Goal: Task Accomplishment & Management: Complete application form

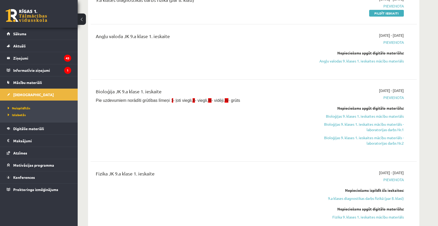
scroll to position [26, 0]
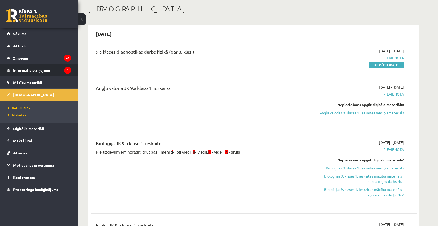
click at [47, 73] on legend "Informatīvie ziņojumi 1" at bounding box center [42, 70] width 58 height 12
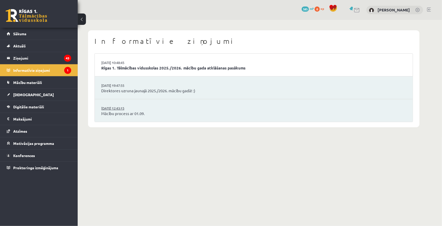
click at [115, 109] on link "[DATE] 12:43:15" at bounding box center [120, 108] width 39 height 5
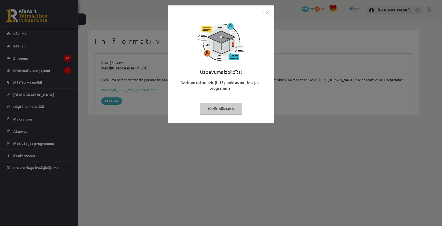
click at [215, 150] on div "Uzdevums izpildīts! Sveicam esi nopelnījis 15 punktus motivācijas programmā Pil…" at bounding box center [221, 113] width 442 height 226
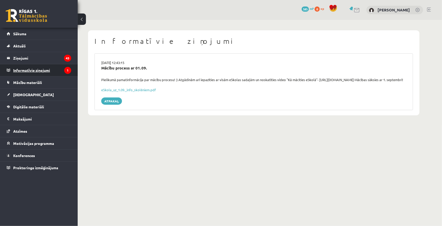
click at [31, 71] on legend "Informatīvie ziņojumi 1" at bounding box center [42, 70] width 58 height 12
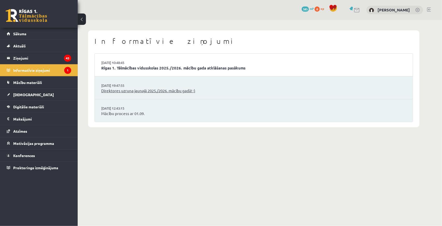
click at [181, 91] on link "Direktores uzruna jaunajā 2025./2026. mācību gadā! :)" at bounding box center [253, 91] width 305 height 6
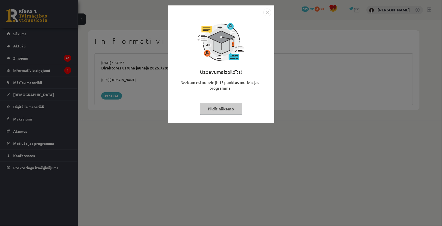
click at [180, 142] on div "Uzdevums izpildīts! Sveicam esi nopelnījis 15 punktus motivācijas programmā Pil…" at bounding box center [221, 113] width 442 height 226
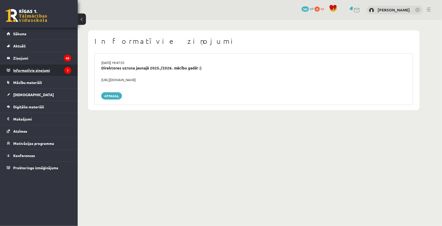
click at [28, 70] on legend "Informatīvie ziņojumi 1" at bounding box center [42, 70] width 58 height 12
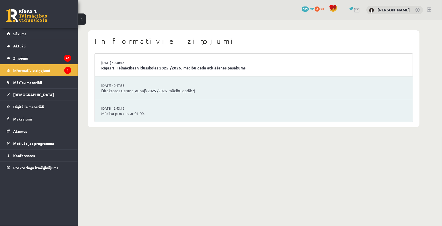
click at [120, 70] on link "Rīgas 1. Tālmācības vidusskolas 2025./2026. mācību gada atklāšanas pasākums" at bounding box center [253, 68] width 305 height 6
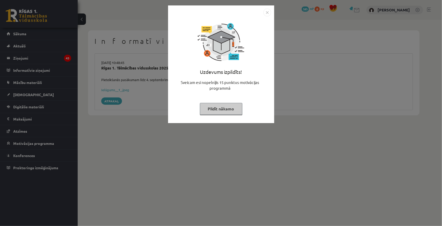
drag, startPoint x: 233, startPoint y: 156, endPoint x: 236, endPoint y: 168, distance: 12.8
drag, startPoint x: 236, startPoint y: 168, endPoint x: 177, endPoint y: 142, distance: 64.7
click at [177, 142] on div "Uzdevums izpildīts! Sveicam esi nopelnījis 15 punktus motivācijas programmā Pil…" at bounding box center [221, 113] width 442 height 226
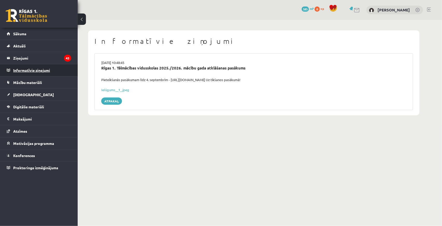
click at [31, 67] on legend "Informatīvie ziņojumi 0" at bounding box center [42, 70] width 58 height 12
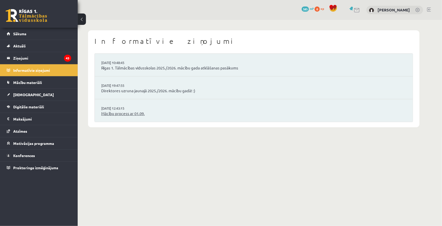
click at [117, 116] on link "Mācību process ar 01.09." at bounding box center [253, 114] width 305 height 6
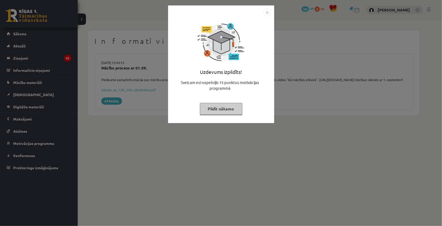
click at [136, 143] on div "Uzdevums izpildīts! Sveicam esi nopelnījis 15 punktus motivācijas programmā Pil…" at bounding box center [221, 113] width 442 height 226
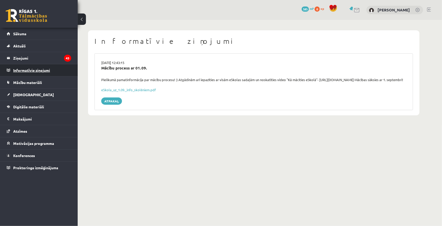
click at [35, 70] on legend "Informatīvie ziņojumi 0" at bounding box center [42, 70] width 58 height 12
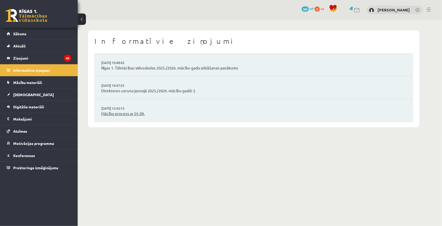
click at [117, 113] on link "Mācību process ar 01.09." at bounding box center [253, 114] width 305 height 6
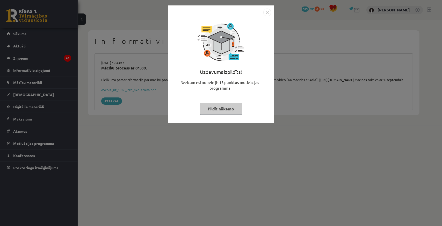
click at [39, 71] on div "Uzdevums izpildīts! Sveicam esi nopelnījis 15 punktus motivācijas programmā Pil…" at bounding box center [221, 113] width 442 height 226
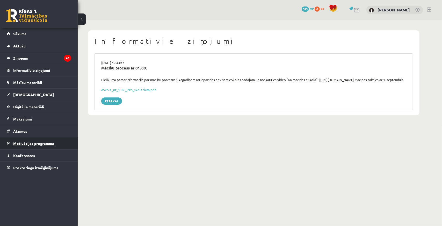
click at [29, 144] on span "Motivācijas programma" at bounding box center [33, 143] width 41 height 5
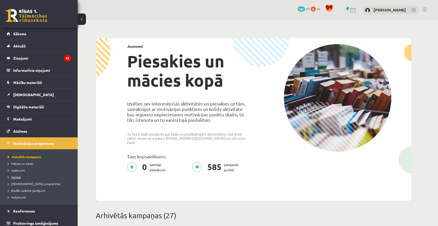
click at [18, 175] on span "Veikals" at bounding box center [14, 177] width 13 height 4
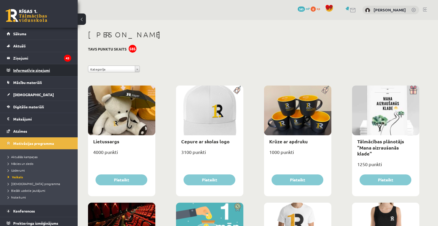
click at [31, 70] on legend "Informatīvie ziņojumi 0" at bounding box center [42, 70] width 58 height 12
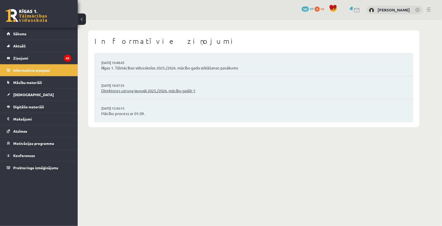
click at [108, 89] on link "Direktores uzruna jaunajā 2025./2026. mācību gadā! :)" at bounding box center [253, 91] width 305 height 6
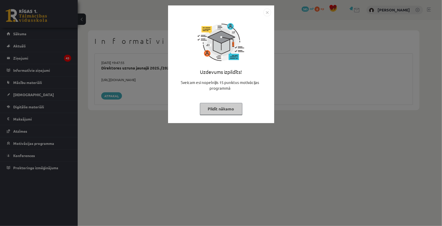
click at [131, 125] on div "Uzdevums izpildīts! Sveicam esi nopelnījis 15 punktus motivācijas programmā Pil…" at bounding box center [221, 113] width 442 height 226
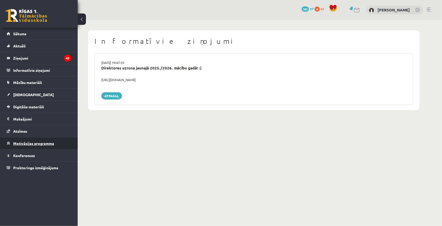
click at [24, 143] on span "Motivācijas programma" at bounding box center [33, 143] width 41 height 5
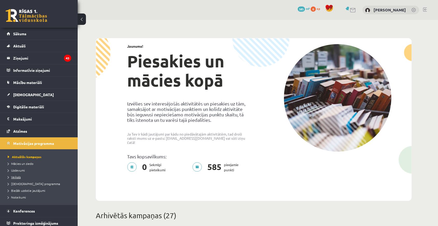
click at [17, 177] on span "Veikals" at bounding box center [14, 177] width 13 height 4
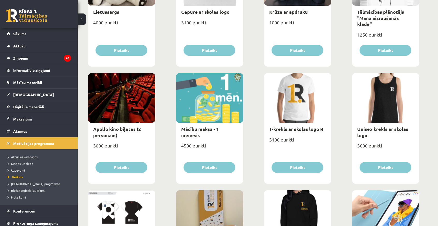
scroll to position [259, 0]
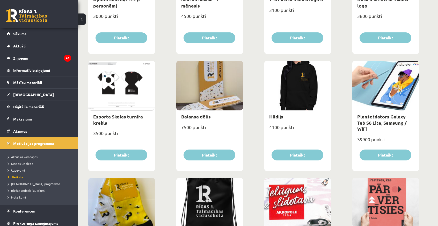
drag, startPoint x: 179, startPoint y: 127, endPoint x: 171, endPoint y: 139, distance: 14.4
click at [171, 138] on div "Lietussargs 4000 punkti Pieteikt Cepure ar skolas logo 3100 punkti Pieteikt Krū…" at bounding box center [254, 176] width 334 height 702
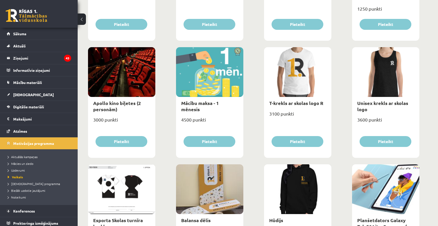
scroll to position [0, 0]
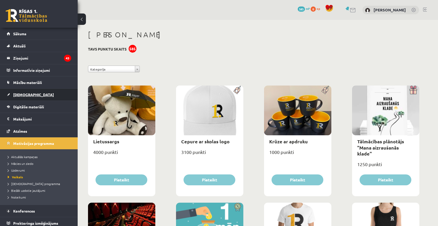
click at [19, 95] on span "[DEMOGRAPHIC_DATA]" at bounding box center [33, 94] width 41 height 5
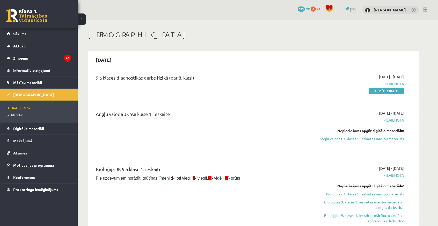
click at [385, 87] on div "2025-09-01 - 2025-09-15 Pievienota Pildīt ieskaiti" at bounding box center [354, 83] width 105 height 19
drag, startPoint x: 385, startPoint y: 89, endPoint x: 251, endPoint y: 29, distance: 147.0
click at [385, 90] on link "Pildīt ieskaiti" at bounding box center [386, 91] width 35 height 7
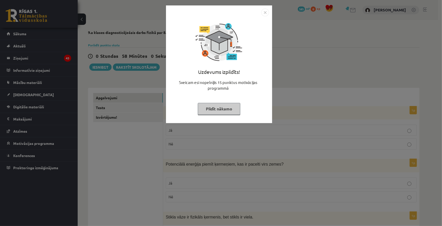
click at [275, 61] on div "Uzdevums izpildīts! Sveicam esi nopelnījis 15 punktus motivācijas programmā Pil…" at bounding box center [221, 113] width 442 height 226
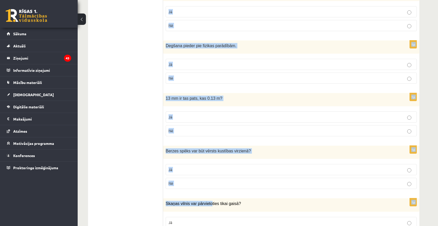
scroll to position [832, 0]
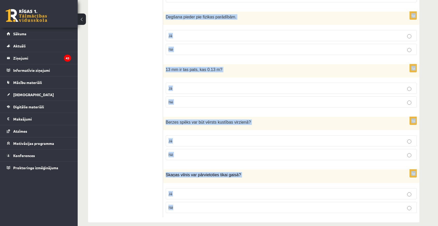
drag, startPoint x: 165, startPoint y: 112, endPoint x: 229, endPoint y: 202, distance: 111.2
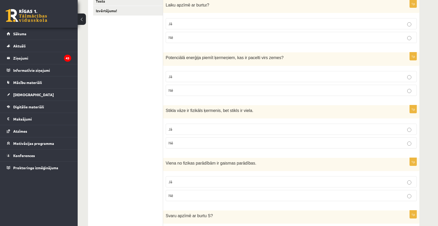
scroll to position [29, 0]
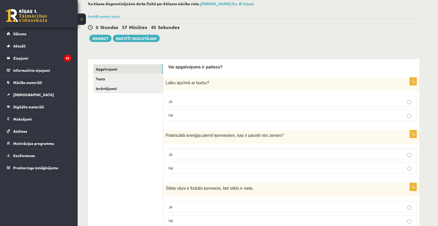
click at [186, 101] on p "Jā" at bounding box center [291, 101] width 245 height 5
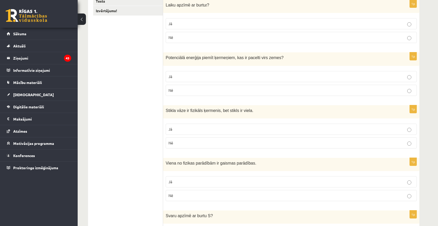
drag, startPoint x: 161, startPoint y: 60, endPoint x: 244, endPoint y: 61, distance: 82.9
click at [269, 62] on div "Potenciālā enerģija piemīt ķermeņiem, kas ir pacelti virs zemes ?" at bounding box center [291, 58] width 256 height 13
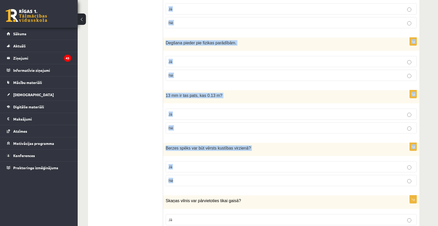
scroll to position [832, 0]
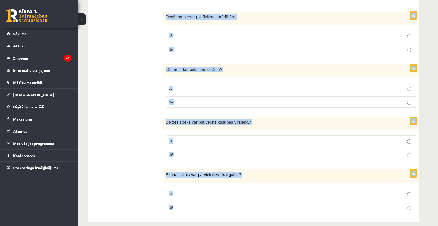
drag, startPoint x: 164, startPoint y: 56, endPoint x: 286, endPoint y: 194, distance: 184.9
copy form "Laiku apzīmē ar burtu t ? Jā Nē 1p Potenciālā enerģija piemīt ķermeņiem, kas ir…"
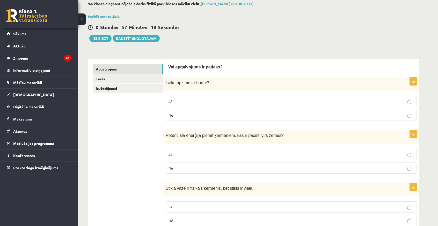
scroll to position [81, 0]
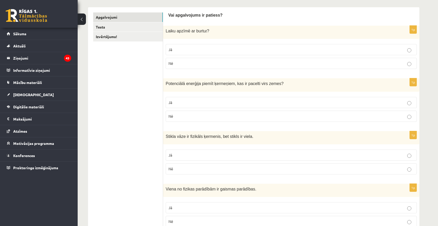
click at [191, 116] on p "Nē" at bounding box center [291, 115] width 245 height 5
click at [209, 100] on p "Jā" at bounding box center [291, 102] width 245 height 5
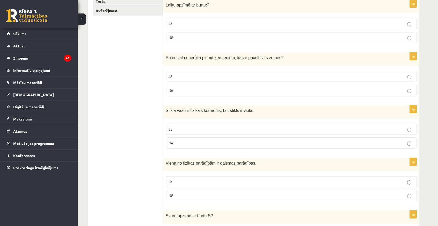
click at [194, 126] on p "Jā" at bounding box center [291, 128] width 245 height 5
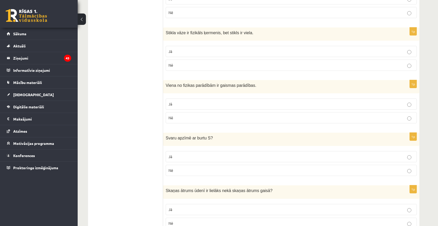
scroll to position [210, 0]
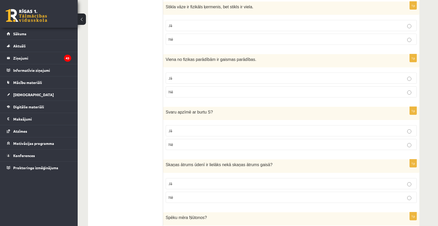
click at [188, 77] on p "Jā" at bounding box center [291, 77] width 245 height 5
click at [180, 142] on p "Nē" at bounding box center [291, 144] width 245 height 5
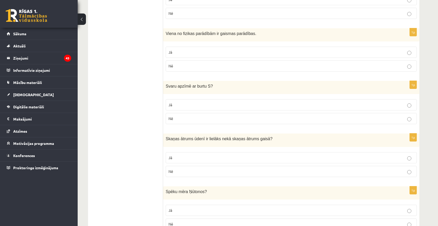
scroll to position [262, 0]
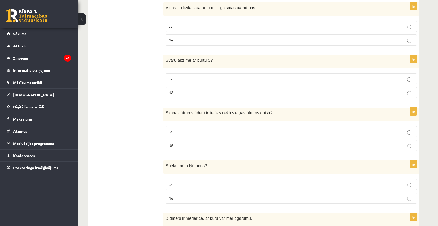
click at [175, 129] on p "Jā" at bounding box center [291, 131] width 245 height 5
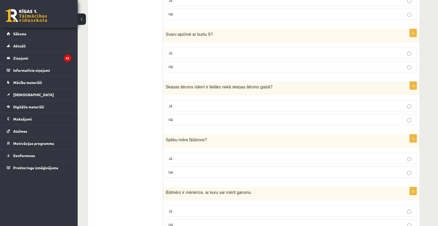
click at [178, 121] on label "Nē" at bounding box center [291, 119] width 251 height 11
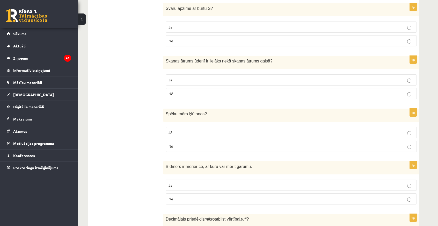
scroll to position [339, 0]
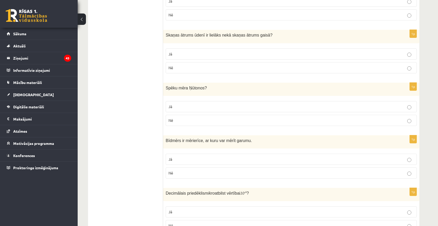
click at [195, 104] on p "Jā" at bounding box center [291, 106] width 245 height 5
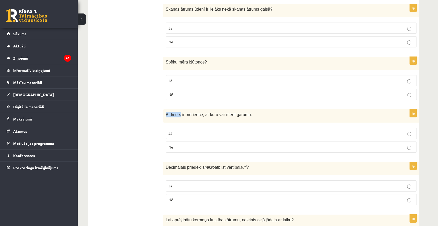
drag, startPoint x: 166, startPoint y: 112, endPoint x: 179, endPoint y: 113, distance: 13.0
click at [179, 113] on span "Bīdmērs ir mērierīce, ar kuru var mērīt garumu." at bounding box center [209, 114] width 86 height 4
copy span "Bīdmērs"
click at [188, 131] on p "Jā" at bounding box center [291, 133] width 245 height 5
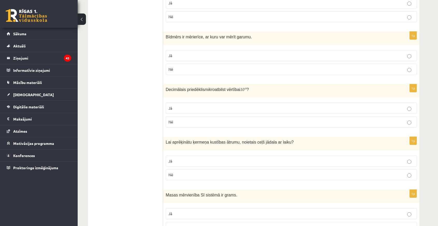
click at [215, 105] on p "Jā" at bounding box center [291, 107] width 245 height 5
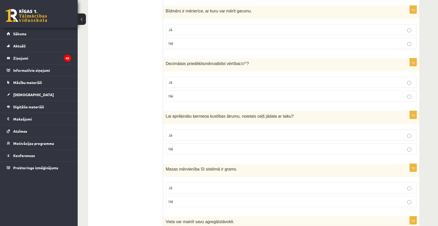
click at [183, 132] on p "Jā" at bounding box center [291, 134] width 245 height 5
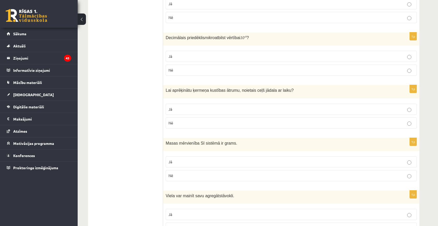
scroll to position [521, 0]
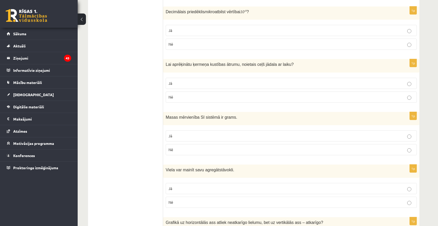
click at [188, 134] on p "Jā" at bounding box center [291, 135] width 245 height 5
drag, startPoint x: 198, startPoint y: 113, endPoint x: 213, endPoint y: 115, distance: 15.9
click at [213, 115] on span "Masas mērvienība SI sistēmā ir grams." at bounding box center [202, 117] width 72 height 4
copy span "SI sistēmā"
click at [121, 70] on ul "Apgalvojumi Tests Izvērtējums!" at bounding box center [128, 50] width 70 height 956
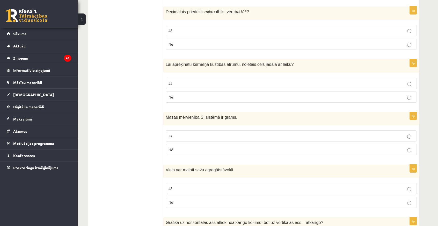
click at [179, 148] on p "Nē" at bounding box center [291, 149] width 245 height 5
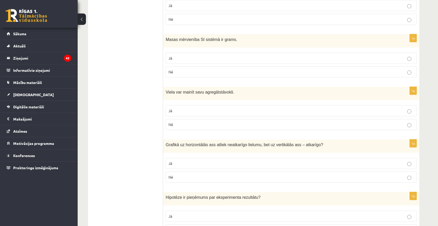
click at [197, 109] on p "Jā" at bounding box center [291, 110] width 245 height 5
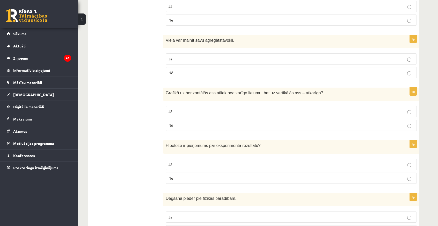
click at [181, 106] on label "Jā" at bounding box center [291, 111] width 251 height 11
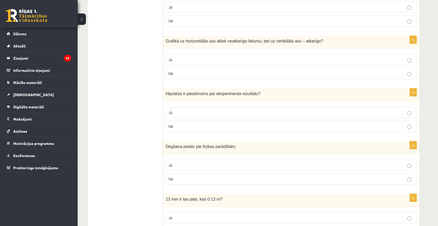
click at [180, 124] on p "Nē" at bounding box center [291, 126] width 245 height 5
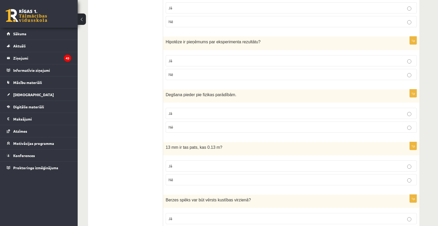
click at [185, 53] on fieldset "Jā Nē" at bounding box center [291, 67] width 251 height 29
click at [187, 58] on p "Jā" at bounding box center [291, 60] width 245 height 5
click at [402, 174] on label "Nē" at bounding box center [291, 179] width 251 height 11
click at [184, 111] on label "Jā" at bounding box center [291, 113] width 251 height 11
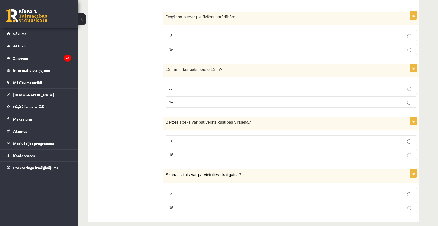
scroll to position [728, 0]
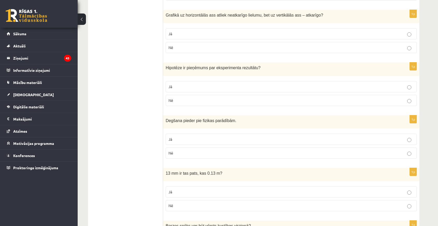
drag, startPoint x: 207, startPoint y: 96, endPoint x: 143, endPoint y: 93, distance: 63.8
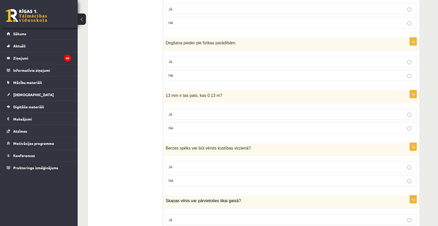
scroll to position [832, 0]
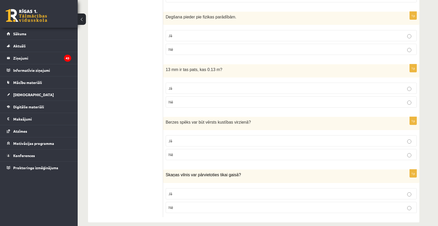
click at [179, 47] on label "Nē" at bounding box center [291, 49] width 251 height 11
click at [196, 154] on fieldset "Jā Nē" at bounding box center [291, 147] width 251 height 29
click at [197, 152] on p "Nē" at bounding box center [291, 154] width 245 height 5
click at [184, 202] on label "Nē" at bounding box center [291, 207] width 251 height 11
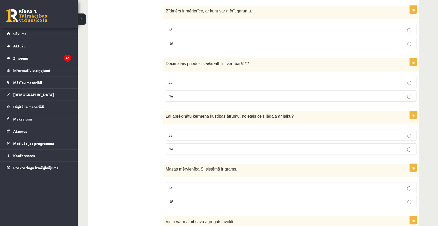
click at [115, 88] on ul "Apgalvojumi Tests Izvērtējums!" at bounding box center [128, 102] width 70 height 956
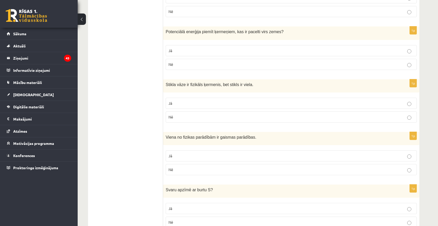
scroll to position [0, 0]
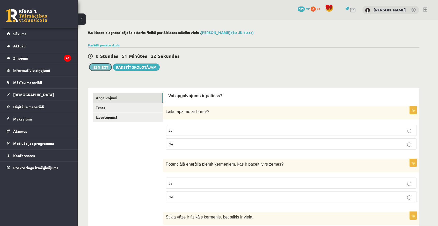
click at [101, 64] on button "Iesniegt" at bounding box center [100, 66] width 22 height 7
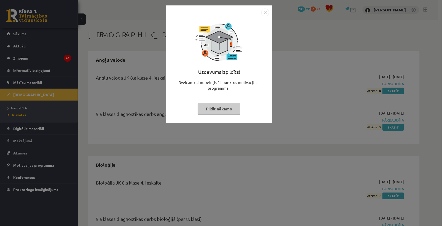
click at [316, 32] on div "Uzdevums izpildīts! Sveicam esi nopelnījis 21 punktus motivācijas programmā Pil…" at bounding box center [221, 113] width 442 height 226
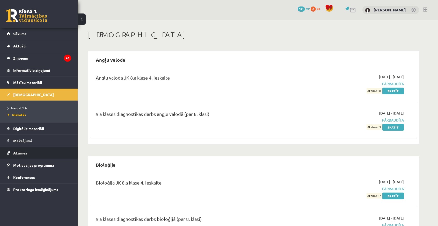
click at [29, 153] on link "Atzīmes" at bounding box center [39, 153] width 64 height 12
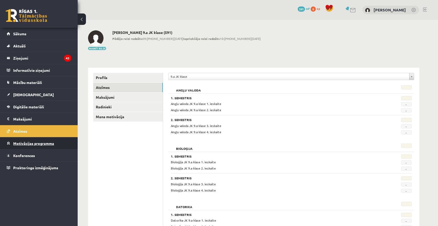
click at [18, 146] on link "Motivācijas programma" at bounding box center [39, 143] width 64 height 12
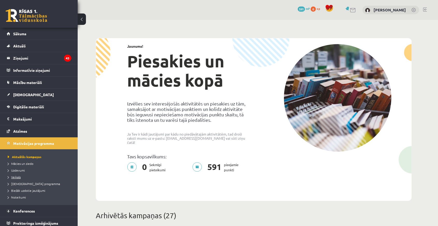
click at [18, 176] on span "Veikals" at bounding box center [14, 177] width 13 height 4
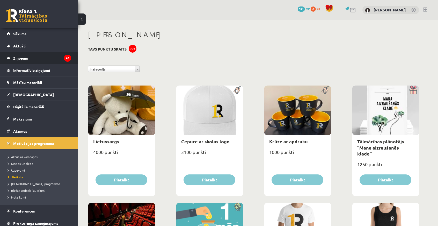
click at [15, 59] on legend "Ziņojumi 43" at bounding box center [42, 58] width 58 height 12
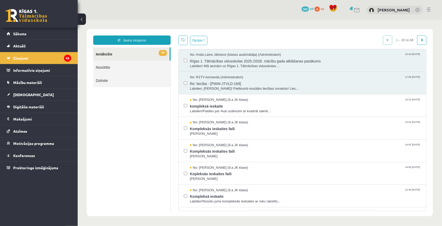
click at [430, 142] on body "Jauns ziņojums 43 Ienākošie Nosūtītie Dzēstie ** ********* ********* ******* Op…" at bounding box center [259, 122] width 364 height 205
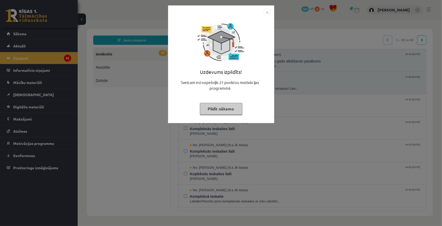
click at [169, 125] on div "Uzdevums izpildīts! Sveicam esi nopelnījis 21 punktus motivācijas programmā Pil…" at bounding box center [221, 113] width 442 height 226
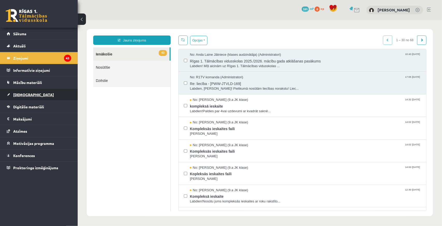
click at [22, 94] on span "[DEMOGRAPHIC_DATA]" at bounding box center [33, 94] width 41 height 5
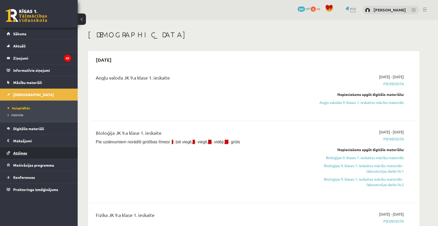
click at [17, 154] on span "Atzīmes" at bounding box center [20, 152] width 14 height 5
